Goal: Entertainment & Leisure: Consume media (video, audio)

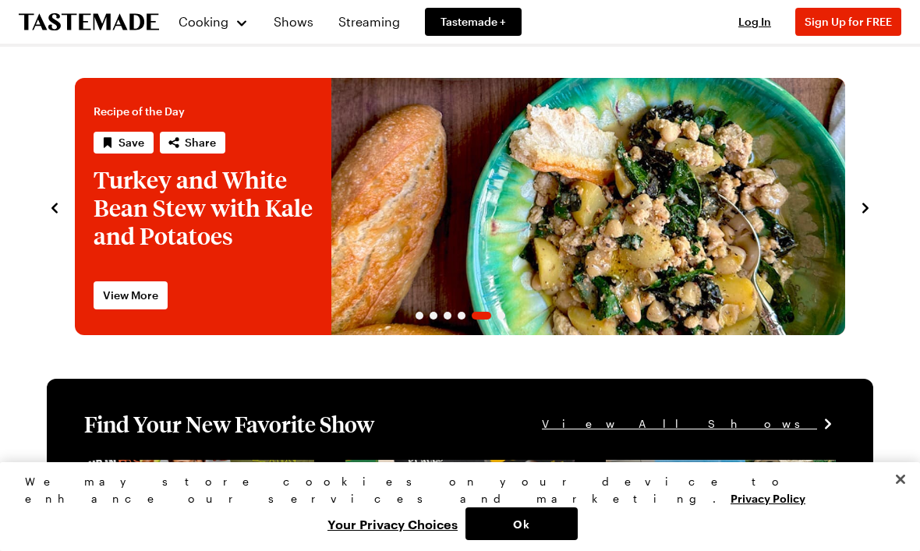
click at [75, 251] on link "Turkey and White Bean Stew with Kale and Potatoes" at bounding box center [75, 206] width 0 height 257
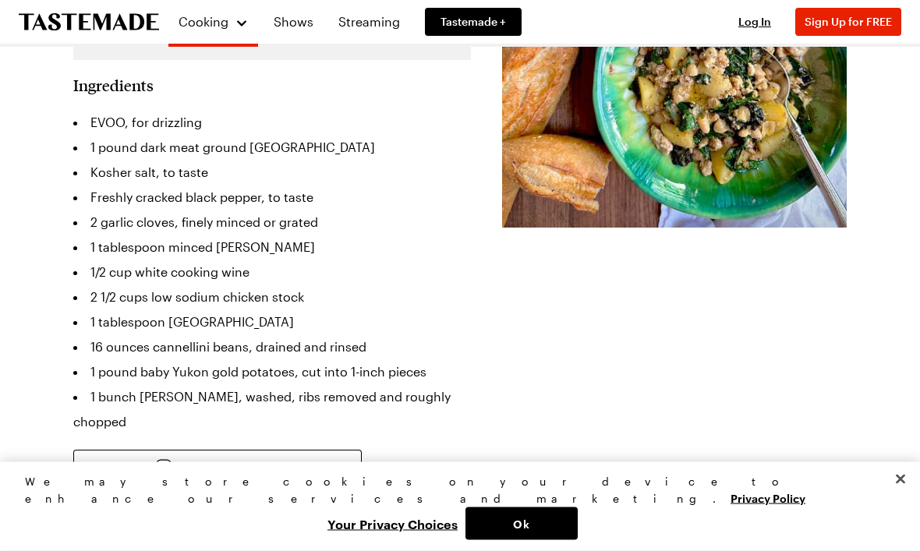
scroll to position [414, 0]
click at [294, 24] on link "Shows" at bounding box center [293, 22] width 59 height 44
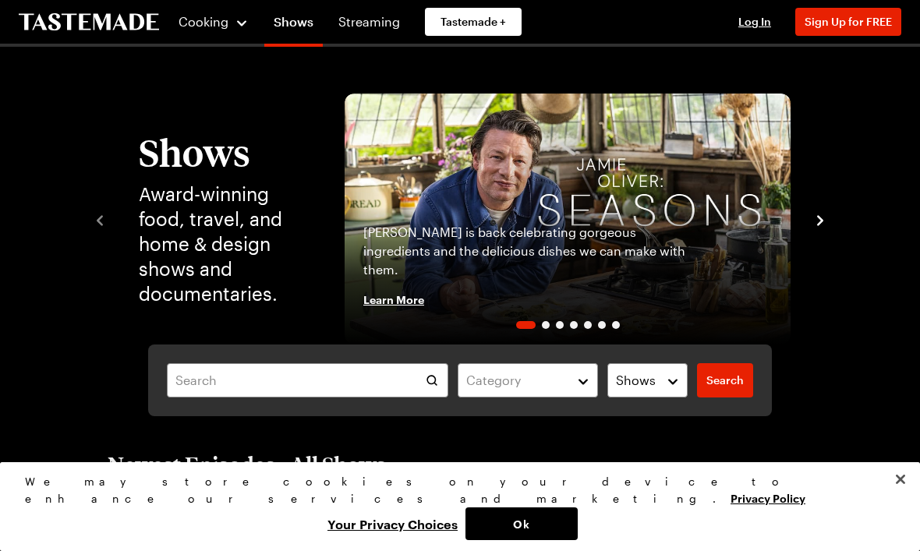
click at [298, 34] on link "Shows" at bounding box center [293, 25] width 59 height 44
click at [664, 255] on p "[PERSON_NAME] is back celebrating gorgeous ingredients and the delicious dishes…" at bounding box center [526, 251] width 327 height 56
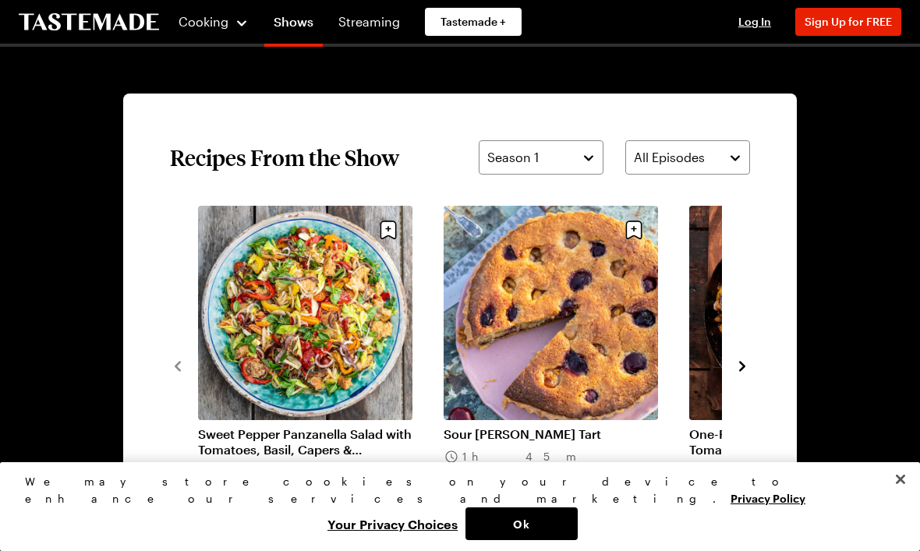
scroll to position [1032, 0]
